Goal: Check status: Check status

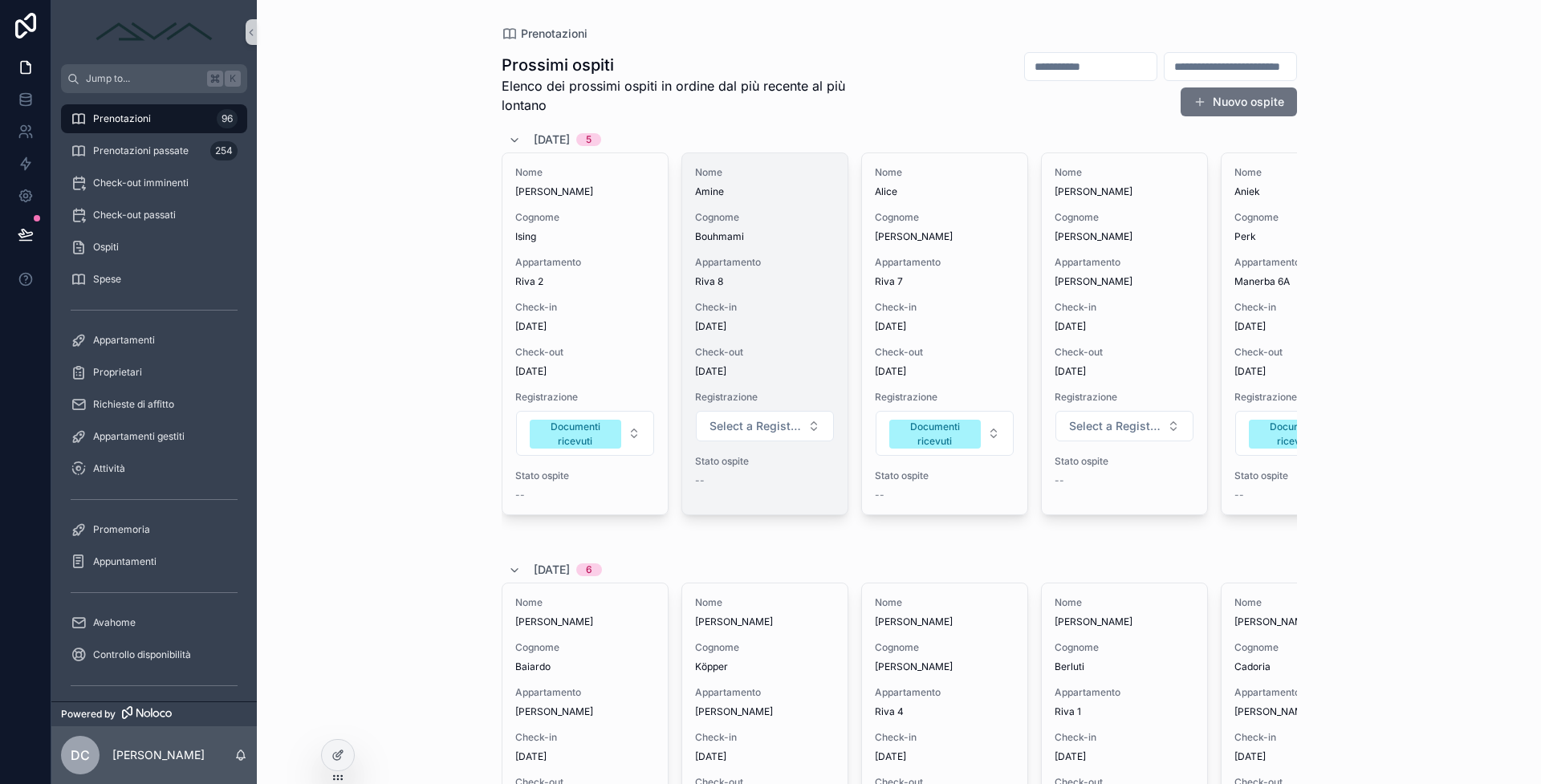
click at [711, 330] on span "[DATE]" at bounding box center [765, 327] width 140 height 13
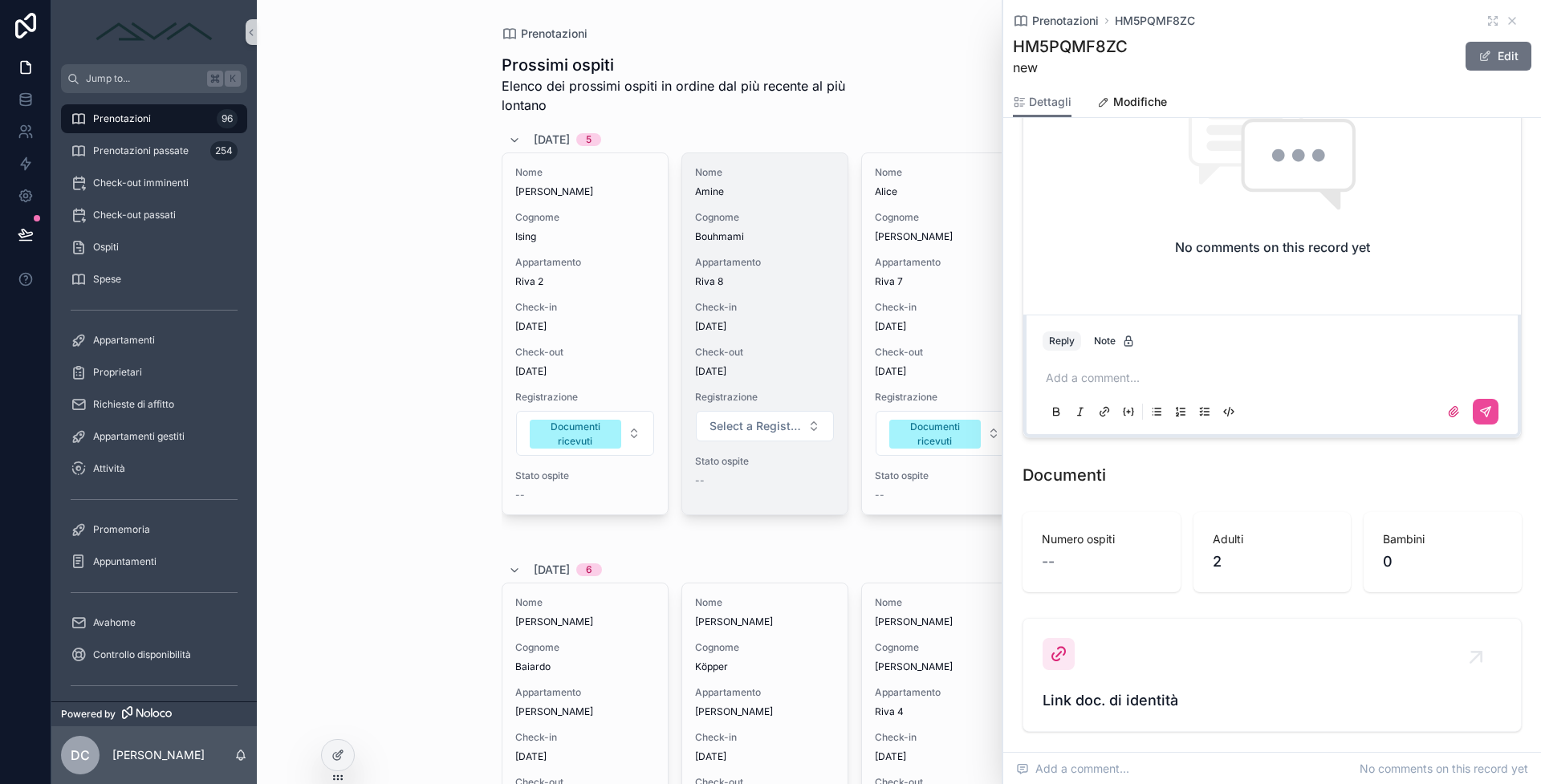
scroll to position [1363, 0]
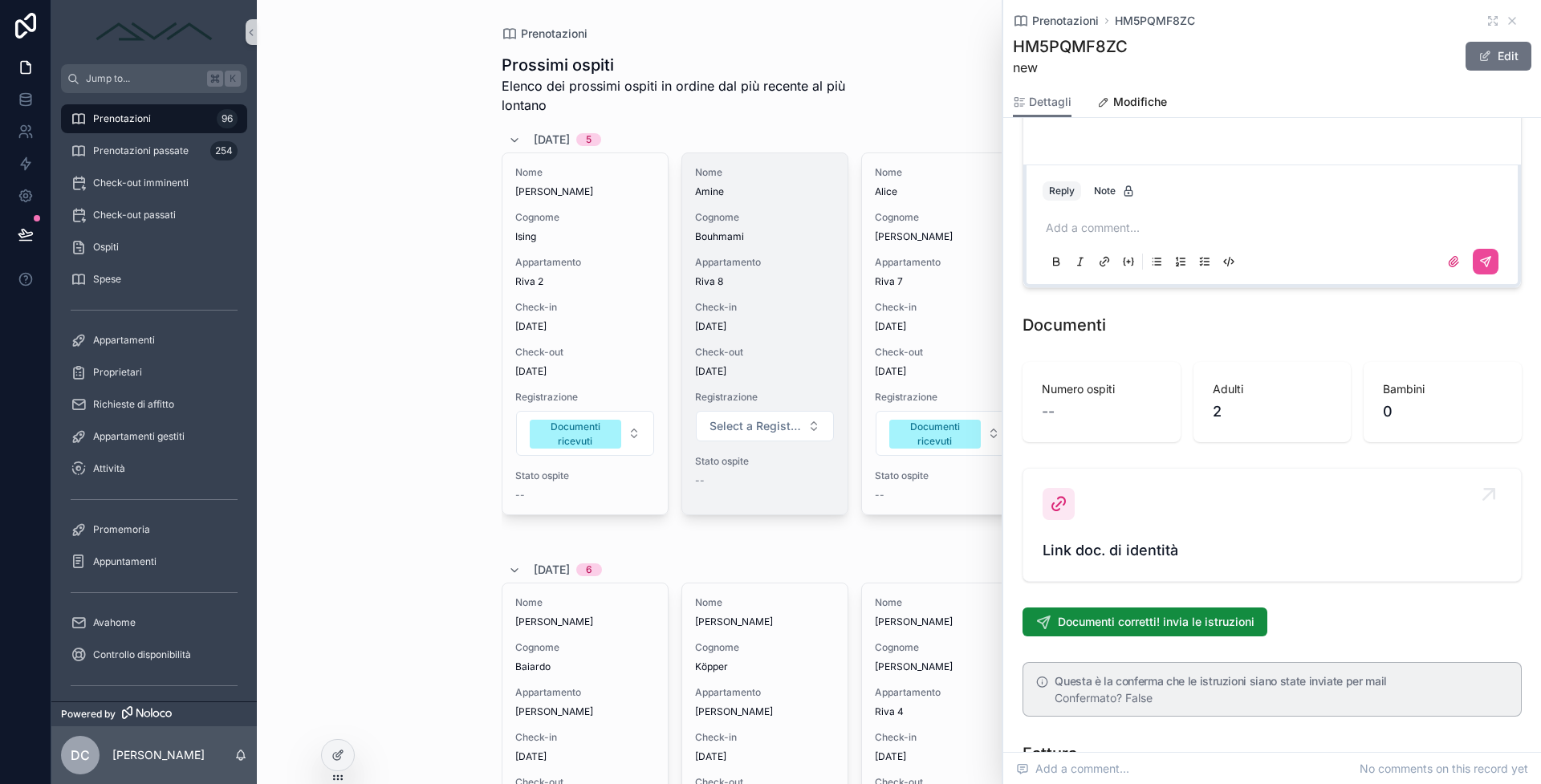
click at [1061, 561] on span "Link doc. di identità" at bounding box center [1273, 550] width 460 height 23
click at [1062, 561] on div "Link doc. di identità" at bounding box center [1273, 525] width 460 height 74
click at [1070, 561] on span "Link doc. di identità" at bounding box center [1273, 550] width 460 height 23
click at [1073, 561] on span "Link doc. di identità" at bounding box center [1273, 550] width 460 height 23
click at [1506, 20] on icon "scrollable content" at bounding box center [1512, 21] width 13 height 13
